Goal: Find specific page/section: Find specific page/section

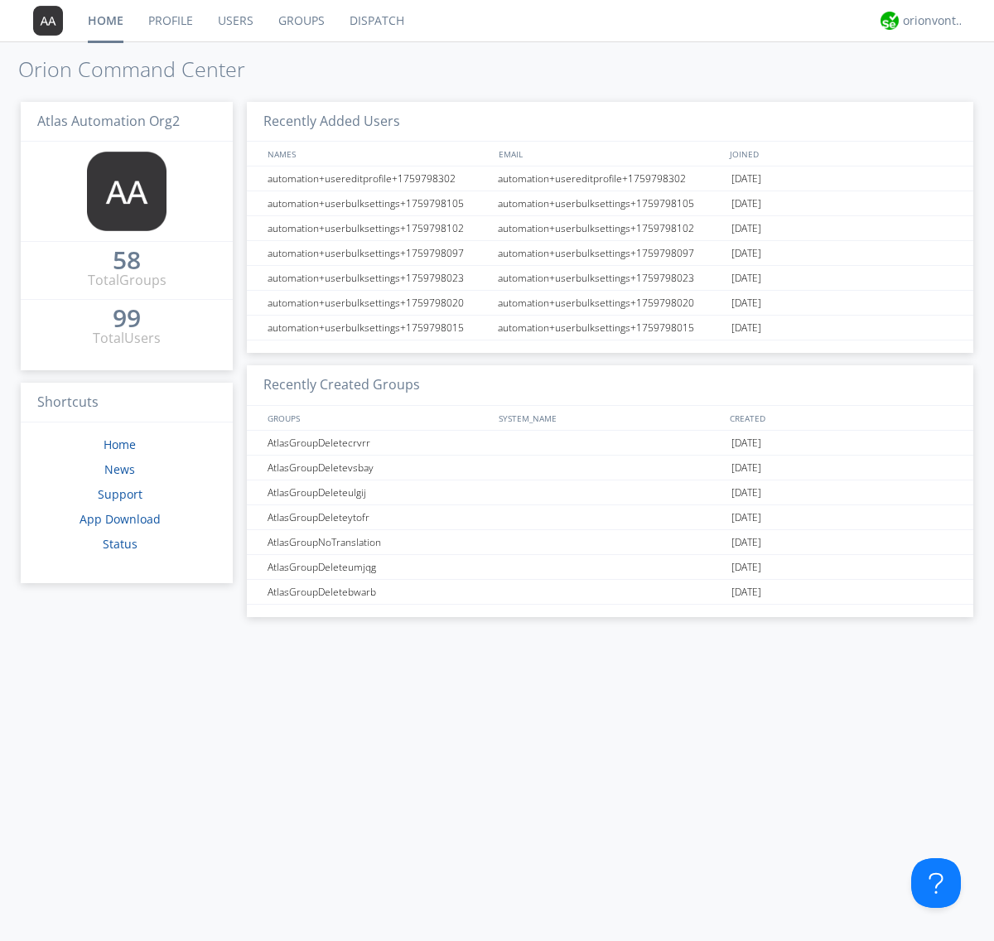
click at [300, 21] on link "Groups" at bounding box center [301, 20] width 71 height 41
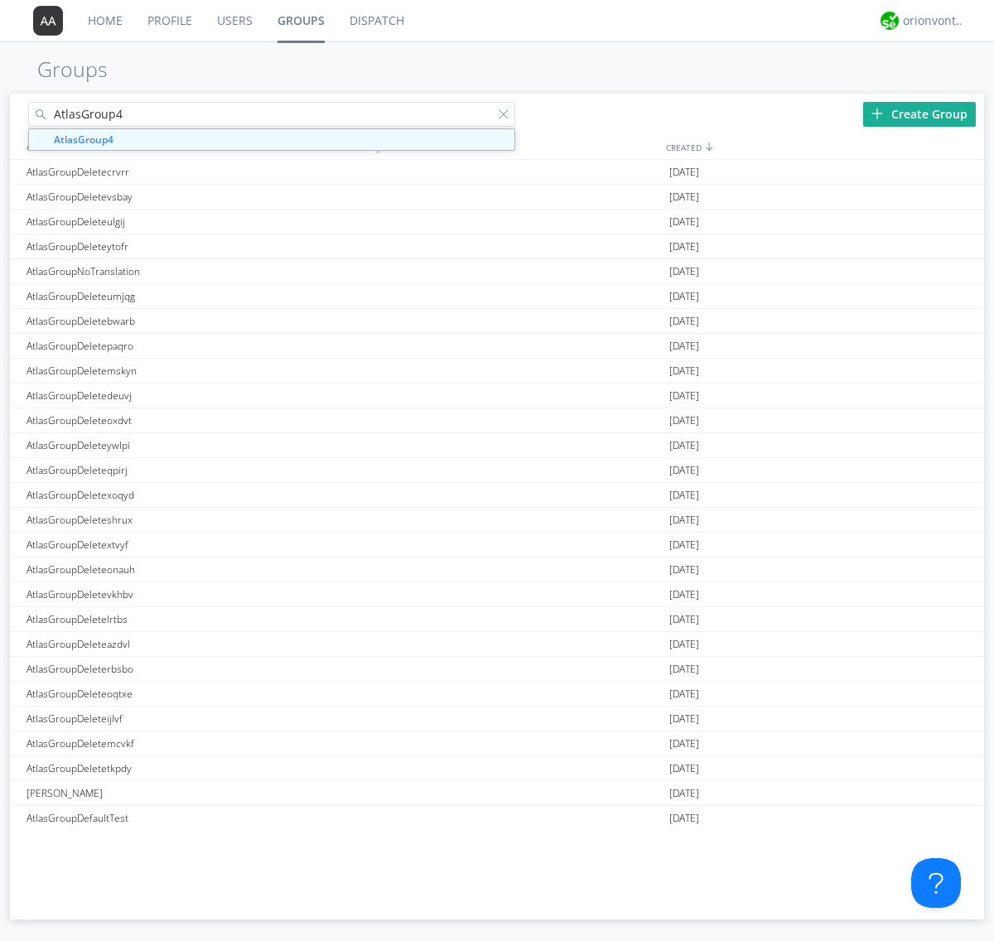
type input "AtlasGroup4"
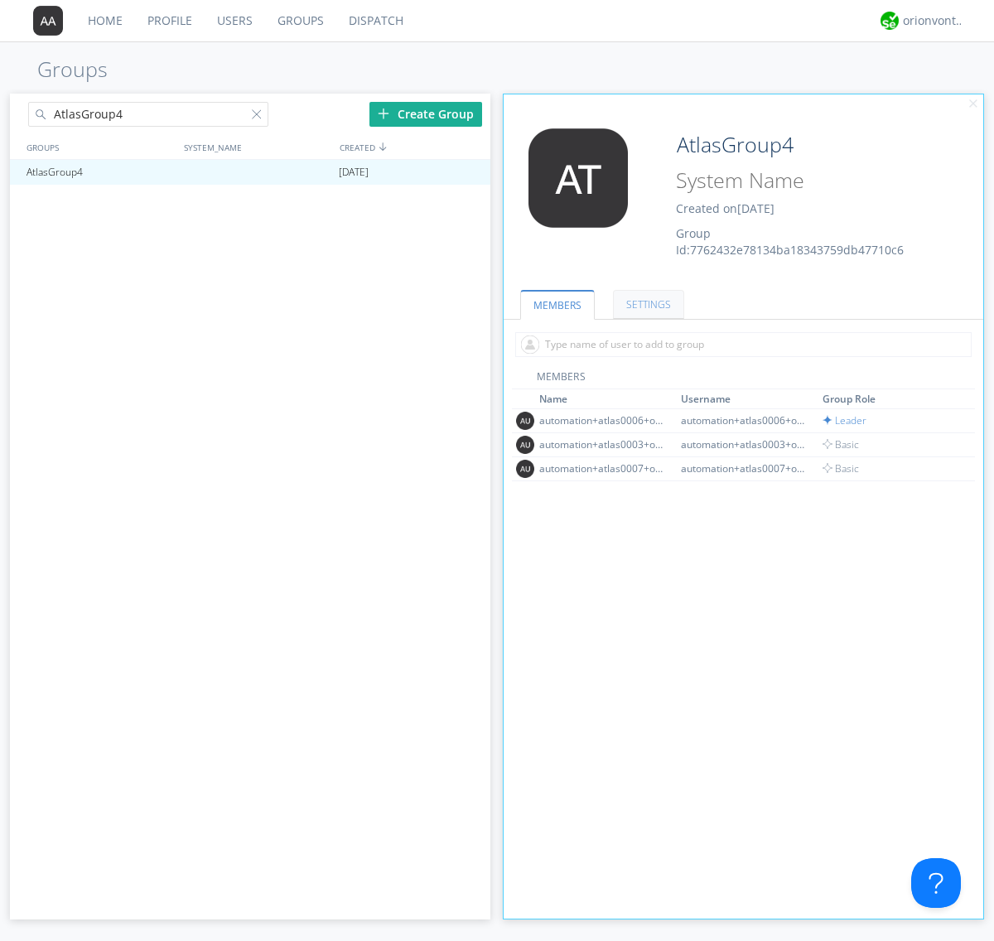
click at [646, 304] on link "SETTINGS" at bounding box center [648, 304] width 71 height 29
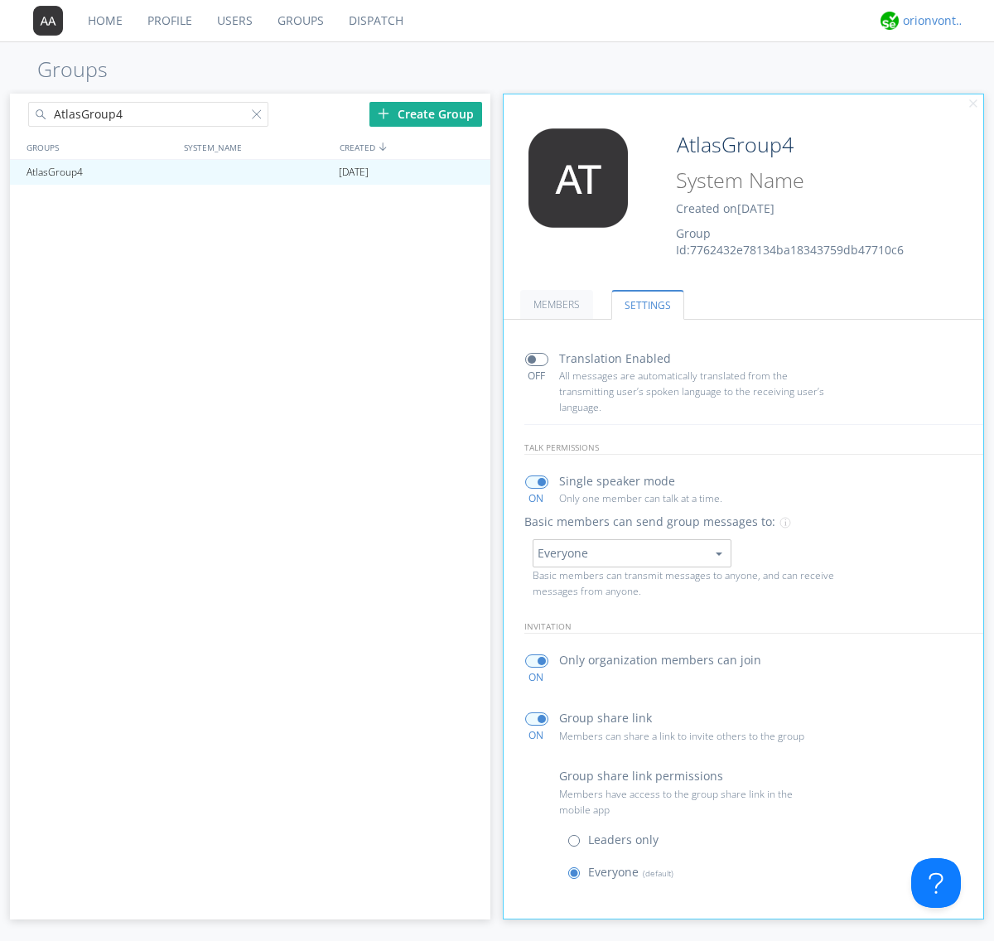
click at [929, 21] on div "orionvontas+atlas+automation+org2" at bounding box center [934, 20] width 62 height 17
click at [942, 87] on div "Log Out" at bounding box center [941, 88] width 85 height 30
